Goal: Information Seeking & Learning: Compare options

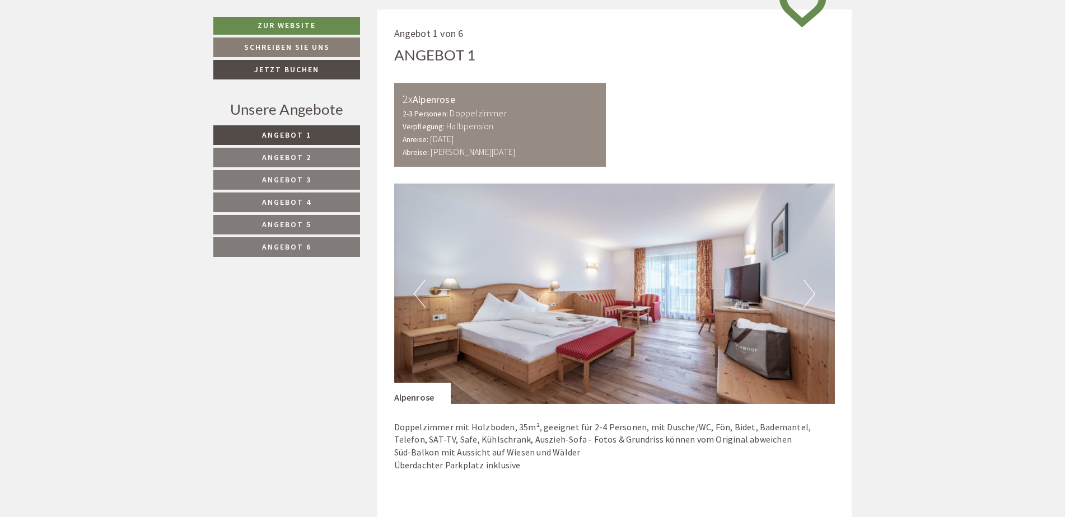
scroll to position [896, 0]
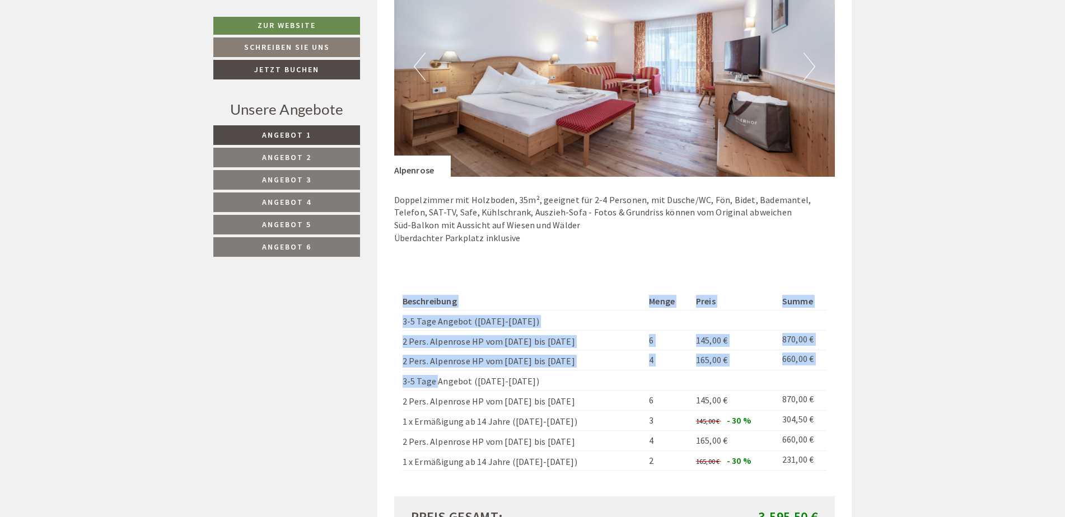
drag, startPoint x: 388, startPoint y: 343, endPoint x: 437, endPoint y: 372, distance: 56.8
click at [437, 260] on div "Angebot 1 von 6 Angebot 1 2x Alpenrose 2-3 Personen: Doppelzimmer Verpflegung: …" at bounding box center [614, 187] width 475 height 810
click at [437, 260] on td "3-5 Tage Angebot ([DATE]-[DATE])" at bounding box center [524, 381] width 242 height 20
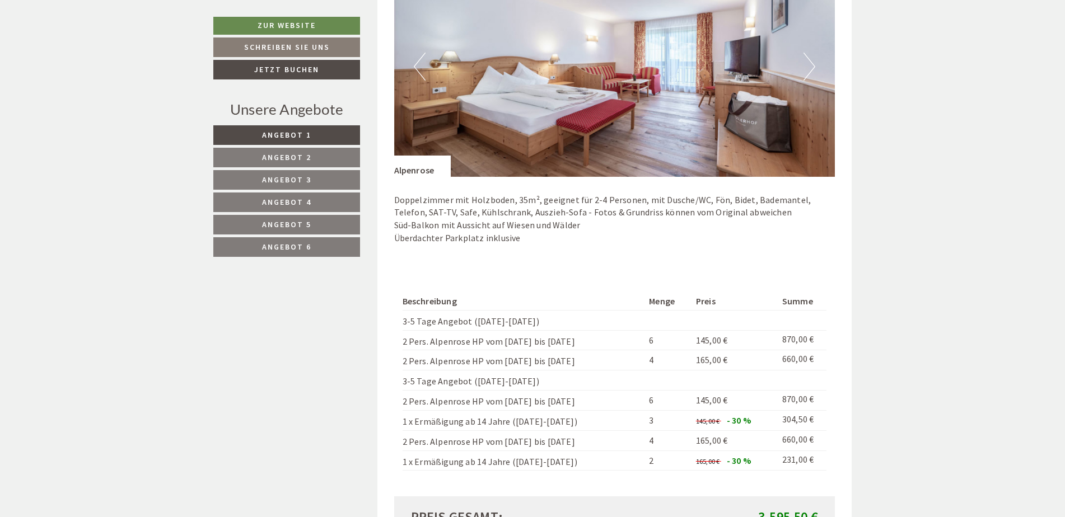
click at [301, 176] on span "Angebot 3" at bounding box center [286, 180] width 49 height 10
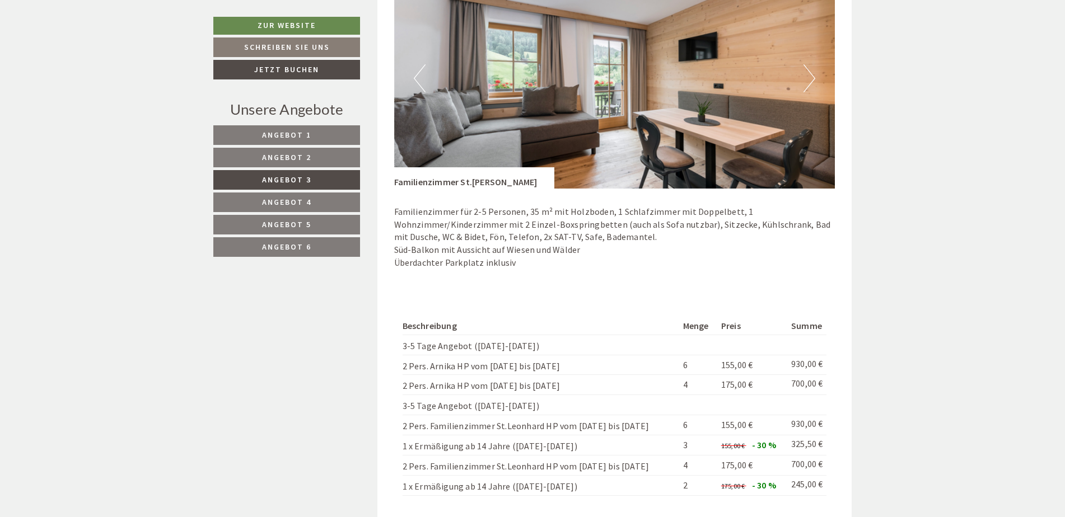
scroll to position [1238, 0]
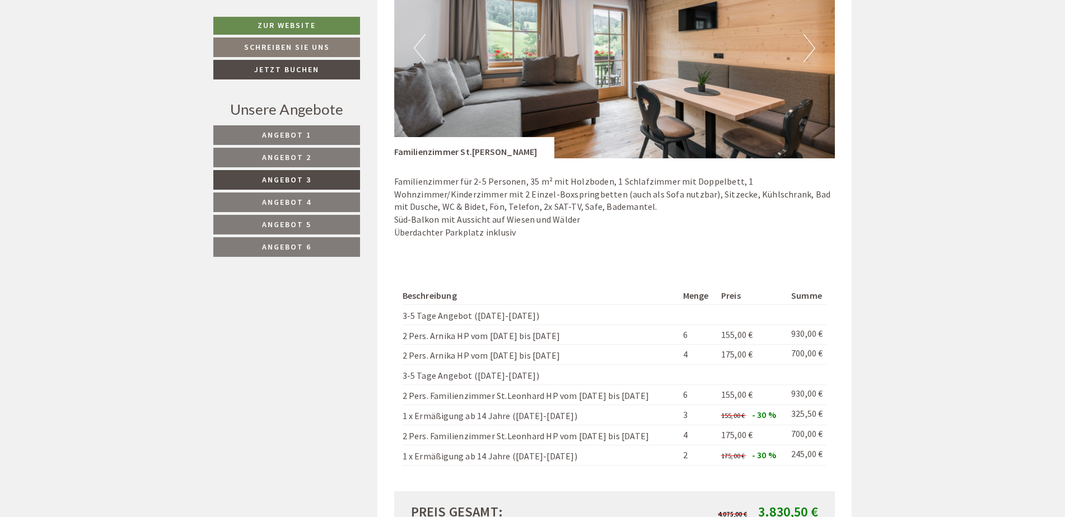
drag, startPoint x: 389, startPoint y: 336, endPoint x: 538, endPoint y: 328, distance: 148.6
click at [522, 260] on div "Angebot 3 von 6 Angebot 3 1x Arnika 2 Personen: Suite Verpflegung: Halbpension …" at bounding box center [614, 13] width 475 height 1146
click at [479, 260] on td "1 x Ermäßigung ab 14 Jahre ([DATE]-[DATE])" at bounding box center [541, 415] width 276 height 20
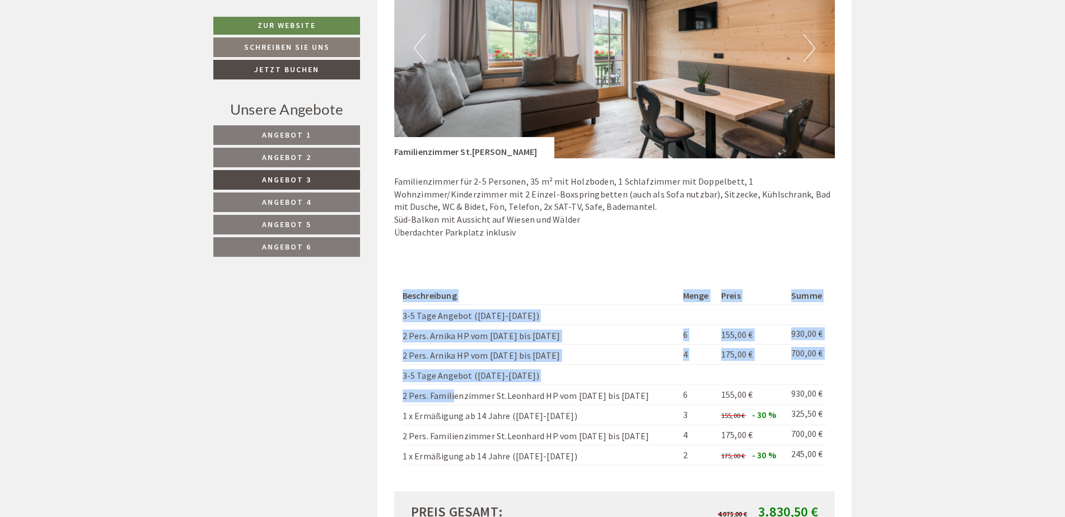
drag, startPoint x: 388, startPoint y: 396, endPoint x: 442, endPoint y: 390, distance: 54.0
click at [442, 260] on div "Angebot 3 von 6 Angebot 3 1x Arnika 2 Personen: Suite Verpflegung: Halbpension …" at bounding box center [614, 13] width 475 height 1146
click at [442, 260] on td "2 Pers. Familienzimmer St.Leonhard HP vom [DATE] bis [DATE]" at bounding box center [541, 395] width 276 height 20
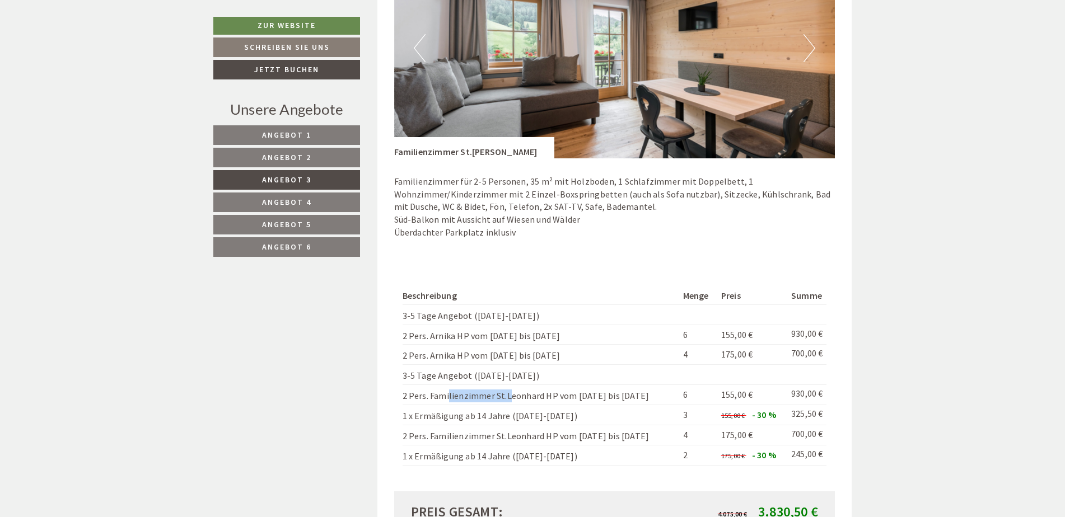
click at [442, 260] on td "2 Pers. Familienzimmer St.Leonhard HP vom [DATE] bis [DATE]" at bounding box center [541, 395] width 276 height 20
drag, startPoint x: 442, startPoint y: 390, endPoint x: 437, endPoint y: 393, distance: 5.8
click at [437, 260] on td "2 Pers. Familienzimmer St.Leonhard HP vom [DATE] bis [DATE]" at bounding box center [541, 395] width 276 height 20
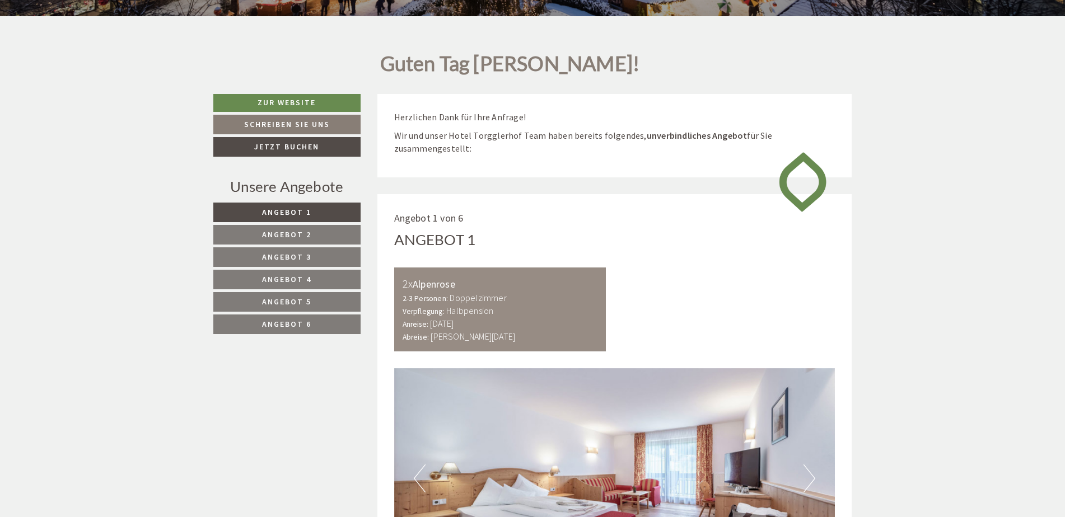
scroll to position [504, 0]
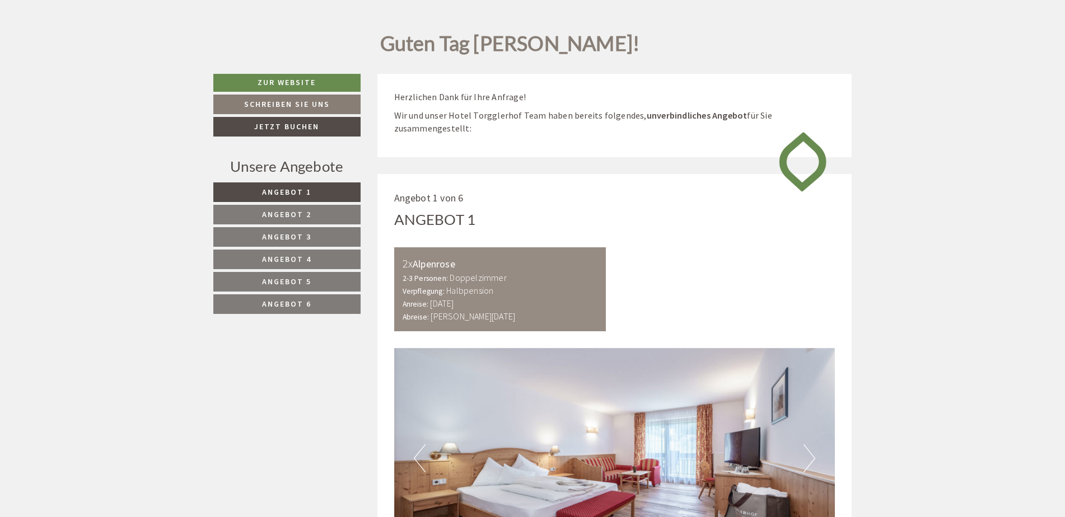
drag, startPoint x: 285, startPoint y: 228, endPoint x: 281, endPoint y: 235, distance: 8.1
click at [285, 228] on link "Angebot 3" at bounding box center [286, 237] width 147 height 20
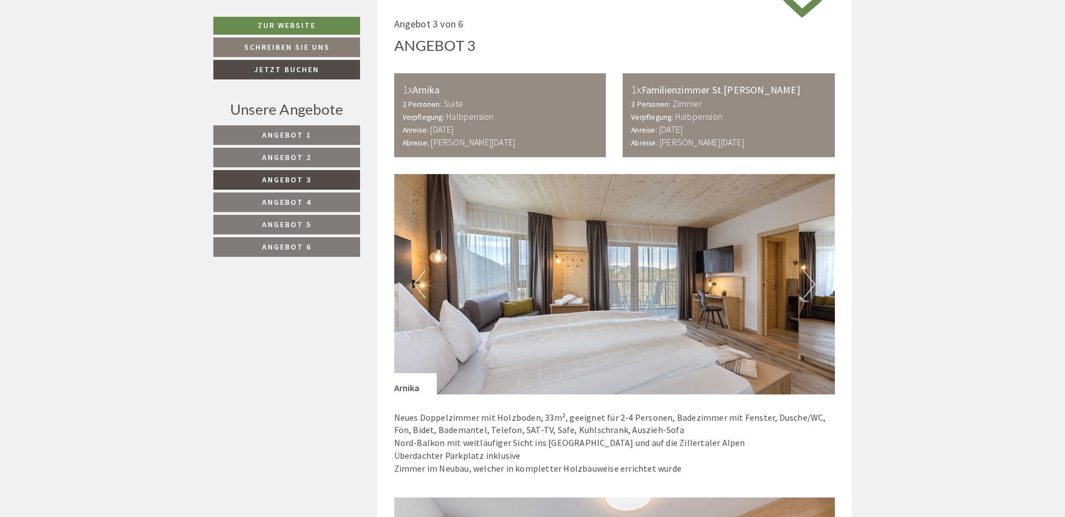
click at [282, 205] on span "Angebot 4" at bounding box center [286, 202] width 49 height 10
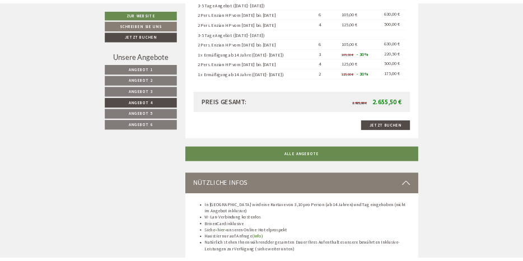
scroll to position [1126, 0]
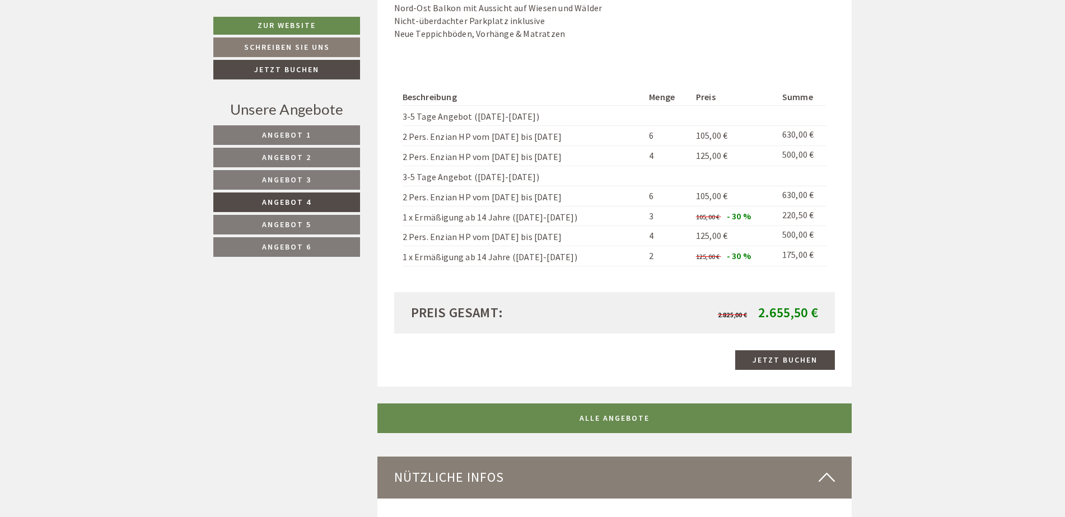
drag, startPoint x: 401, startPoint y: 108, endPoint x: 569, endPoint y: 155, distance: 174.4
click at [569, 155] on div "Beschreibung Menge Preis Summe 3-5 Tage Angebot (Sonntag-Freitag) 2 Pers. Enzia…" at bounding box center [614, 178] width 441 height 230
click at [275, 188] on link "Angebot 3" at bounding box center [286, 180] width 147 height 20
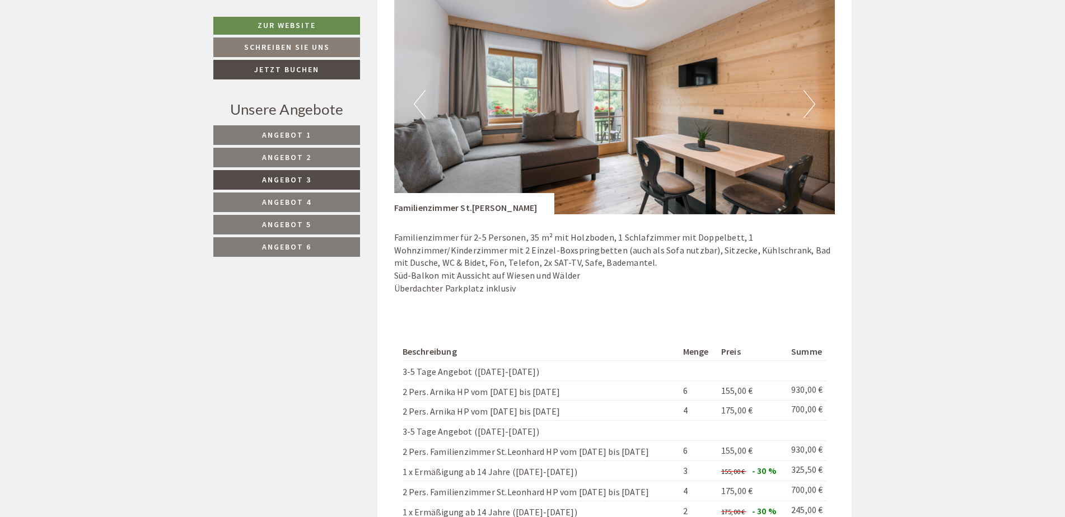
scroll to position [1238, 0]
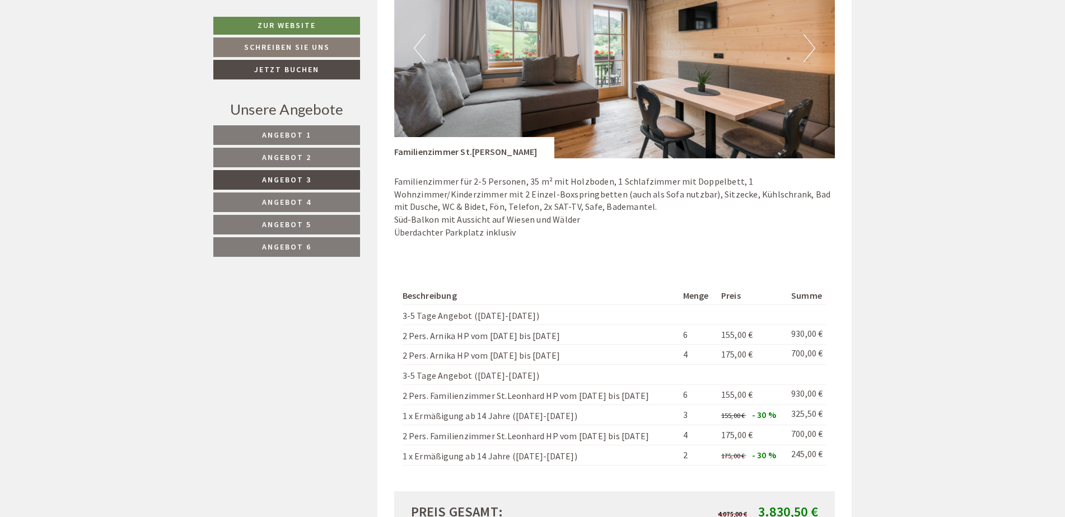
click at [284, 152] on span "Angebot 2" at bounding box center [286, 157] width 49 height 10
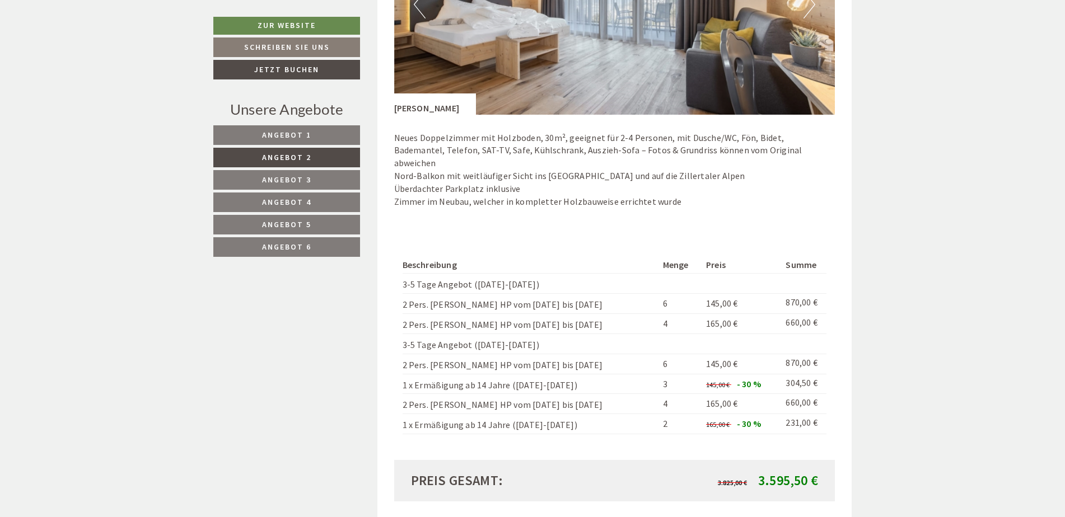
scroll to position [1014, 0]
